Goal: Task Accomplishment & Management: Manage account settings

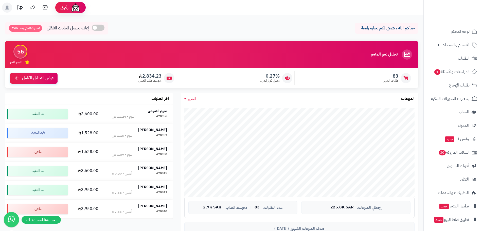
scroll to position [233, 0]
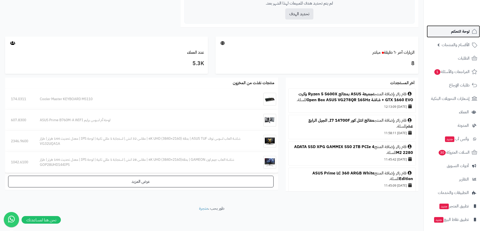
click at [468, 32] on span "لوحة التحكم" at bounding box center [460, 31] width 18 height 7
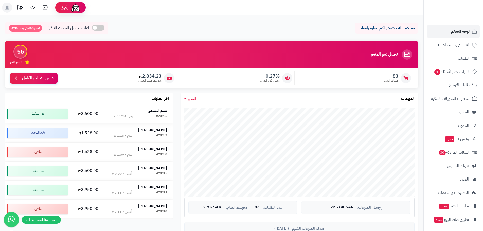
click at [160, 111] on strong "تميم التميمي" at bounding box center [157, 110] width 19 height 5
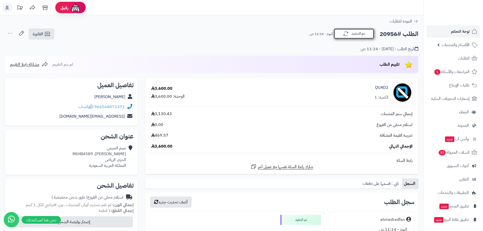
click at [350, 37] on button "تم التنفيذ" at bounding box center [353, 33] width 41 height 11
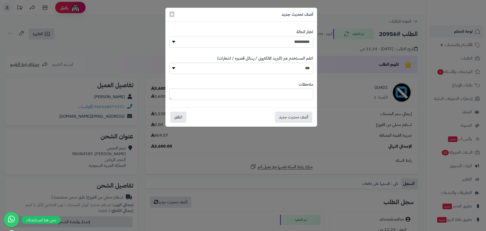
click at [287, 38] on select "**********" at bounding box center [241, 41] width 144 height 11
drag, startPoint x: 354, startPoint y: 85, endPoint x: 371, endPoint y: 84, distance: 17.2
click at [354, 85] on div "**********" at bounding box center [243, 115] width 486 height 231
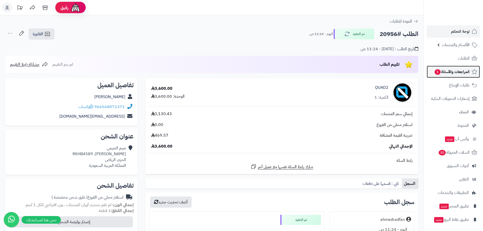
click at [438, 75] on span "1" at bounding box center [437, 72] width 6 height 6
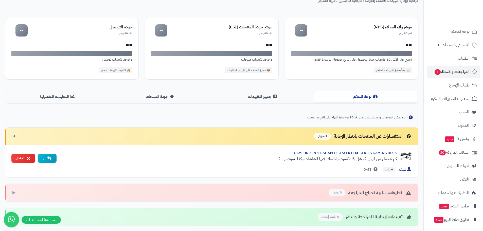
scroll to position [97, 0]
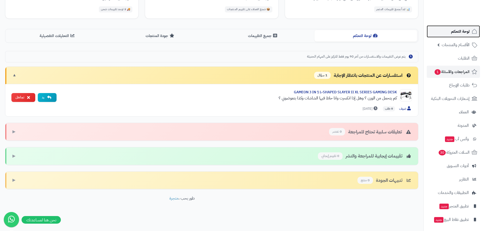
click at [437, 27] on link "لوحة التحكم" at bounding box center [452, 31] width 53 height 12
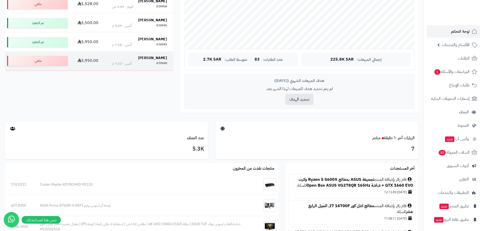
scroll to position [152, 0]
